Goal: Find specific page/section: Find specific page/section

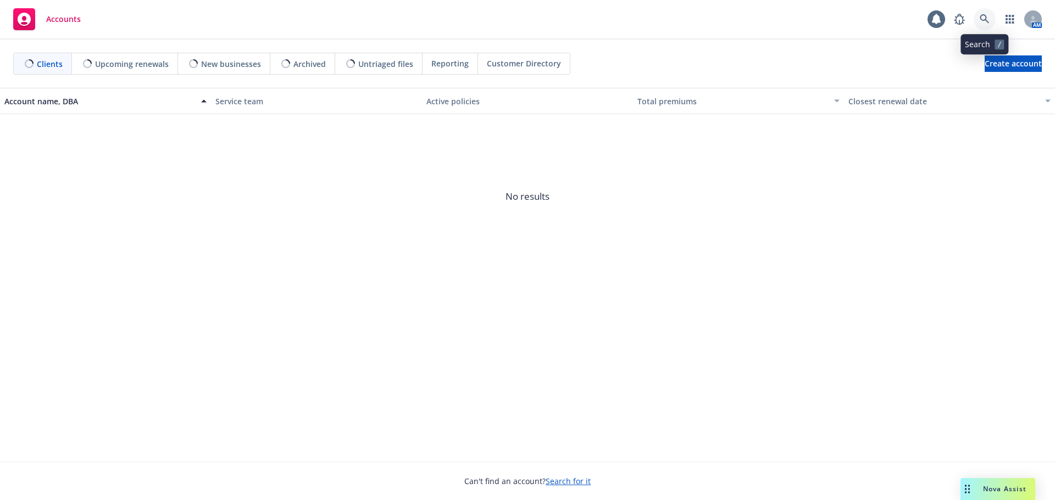
click at [984, 21] on icon at bounding box center [984, 19] width 10 height 10
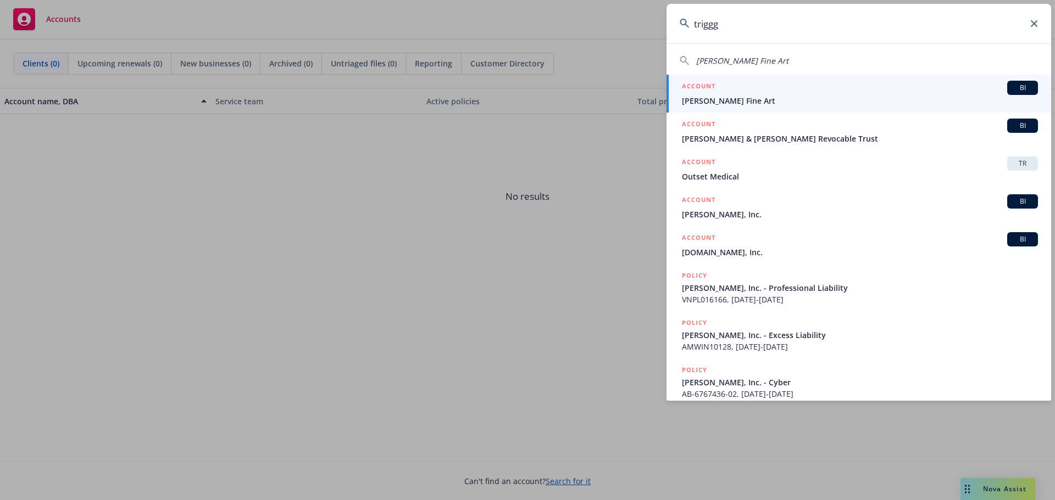
type input "trigggs"
